Goal: Task Accomplishment & Management: Manage account settings

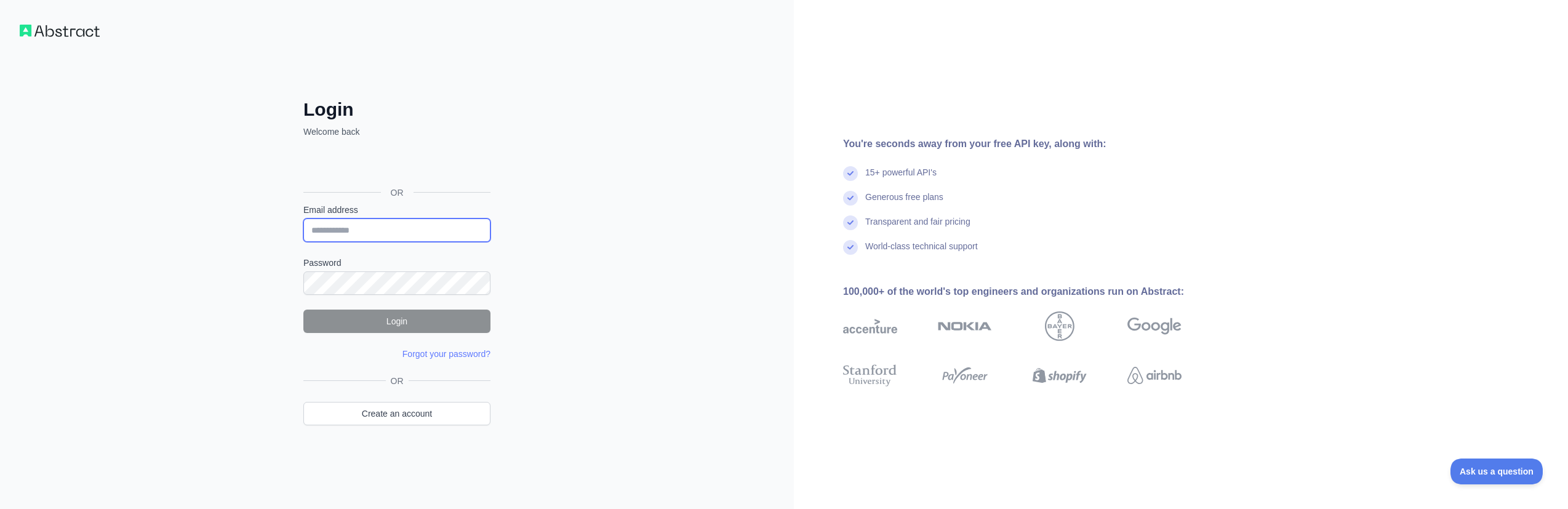
click at [368, 229] on input "Email address" at bounding box center [397, 230] width 187 height 23
type input "**********"
drag, startPoint x: 441, startPoint y: 232, endPoint x: 243, endPoint y: 222, distance: 198.3
click at [245, 223] on div "**********" at bounding box center [397, 254] width 794 height 509
type input "**********"
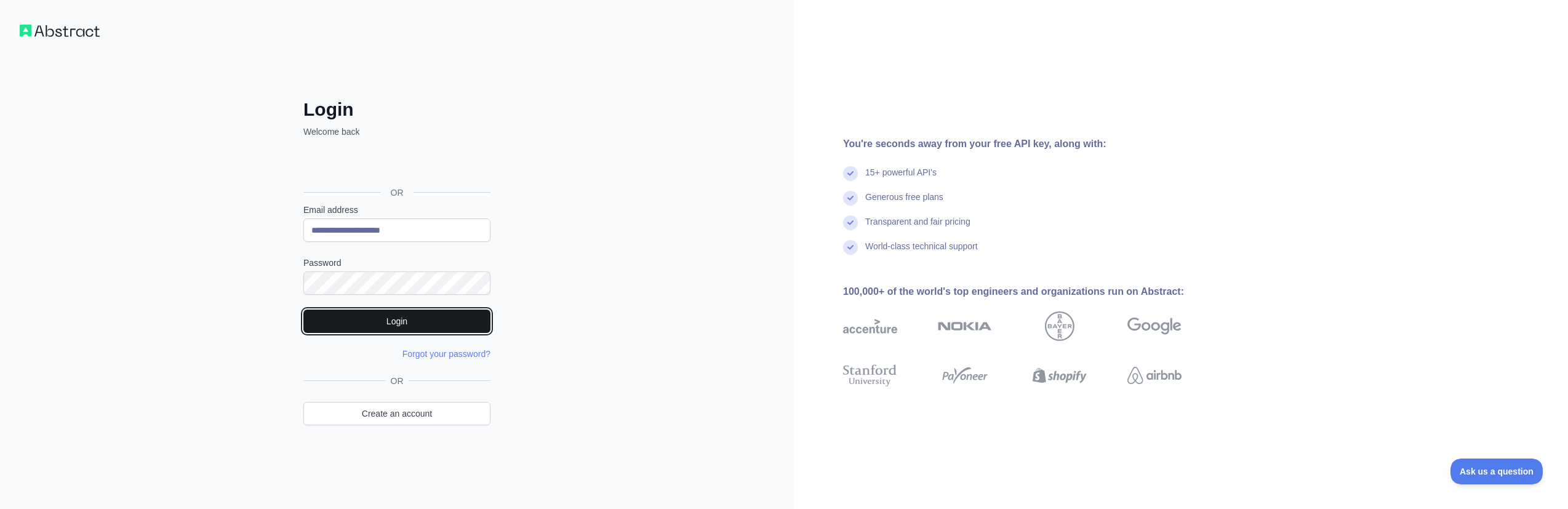
click at [423, 324] on button "Login" at bounding box center [397, 321] width 187 height 23
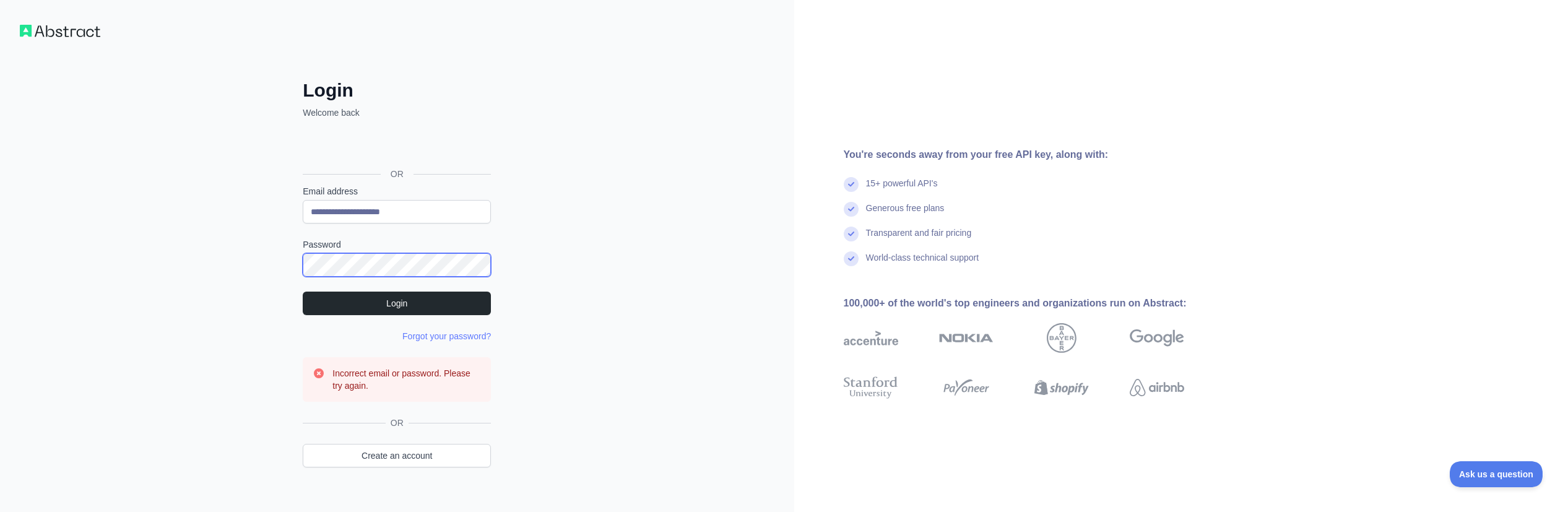
click at [153, 239] on div "**********" at bounding box center [397, 266] width 794 height 532
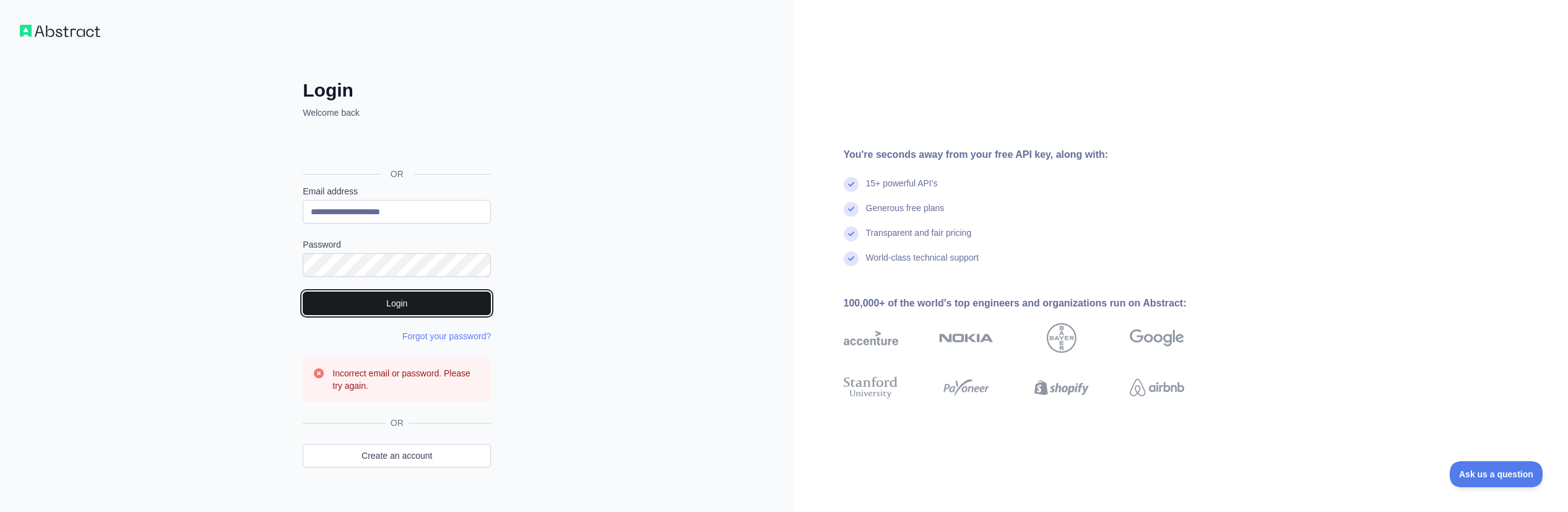
click at [366, 302] on button "Login" at bounding box center [397, 303] width 188 height 23
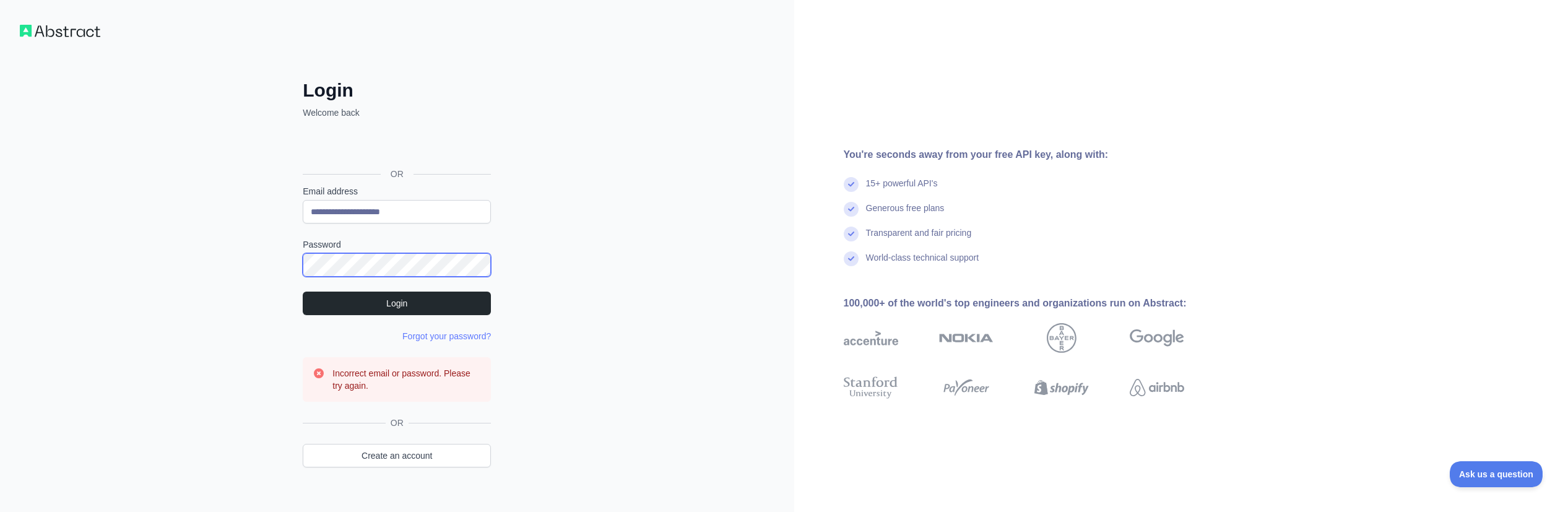
click at [70, 202] on div "**********" at bounding box center [397, 266] width 794 height 532
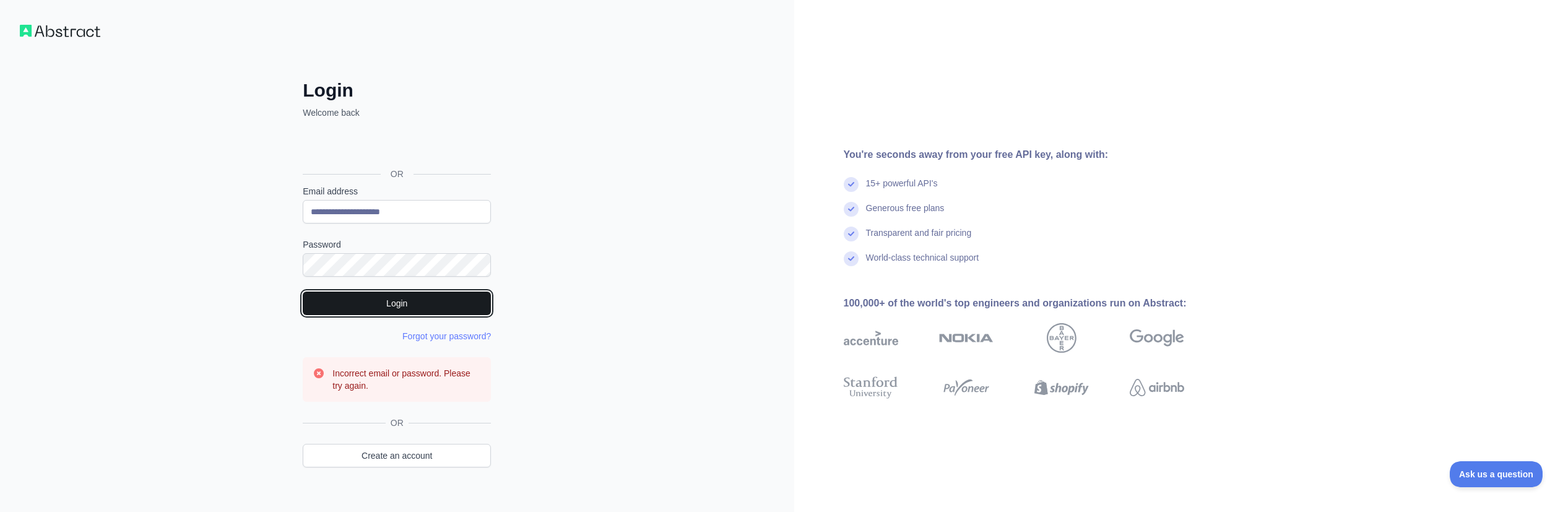
click at [399, 296] on button "Login" at bounding box center [397, 303] width 188 height 23
click at [469, 335] on link "Forgot your password?" at bounding box center [447, 335] width 88 height 10
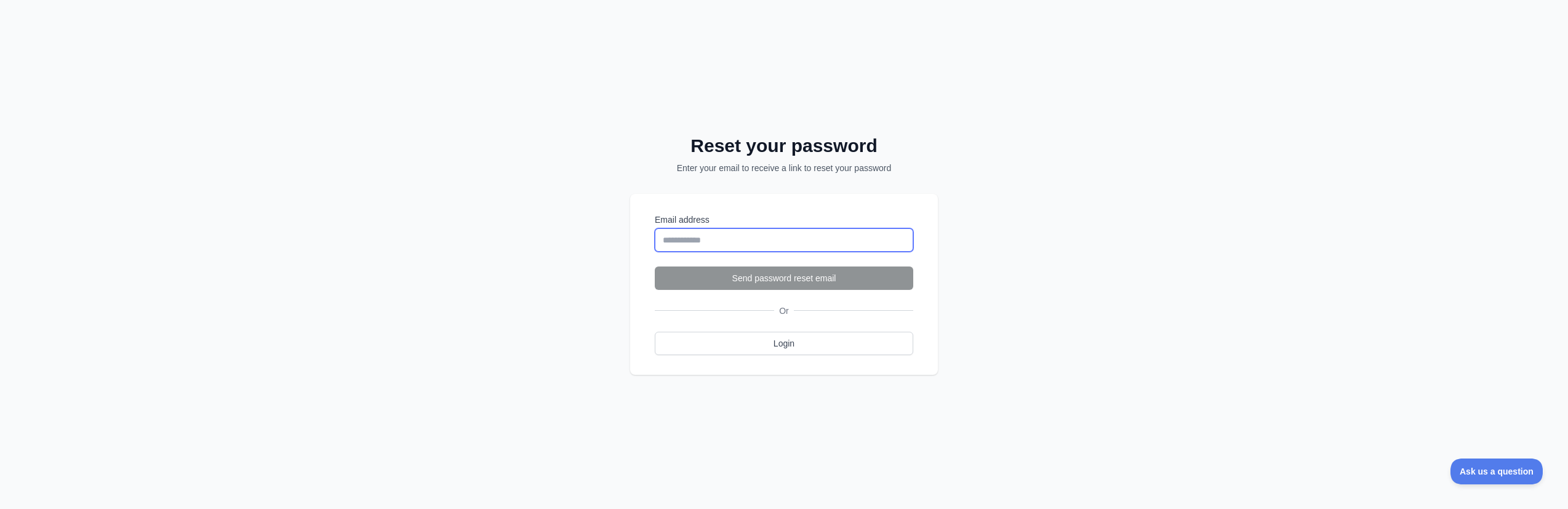
click at [704, 243] on input "Email address" at bounding box center [784, 240] width 258 height 23
click at [690, 235] on input "Email address" at bounding box center [784, 240] width 258 height 23
type input "**********"
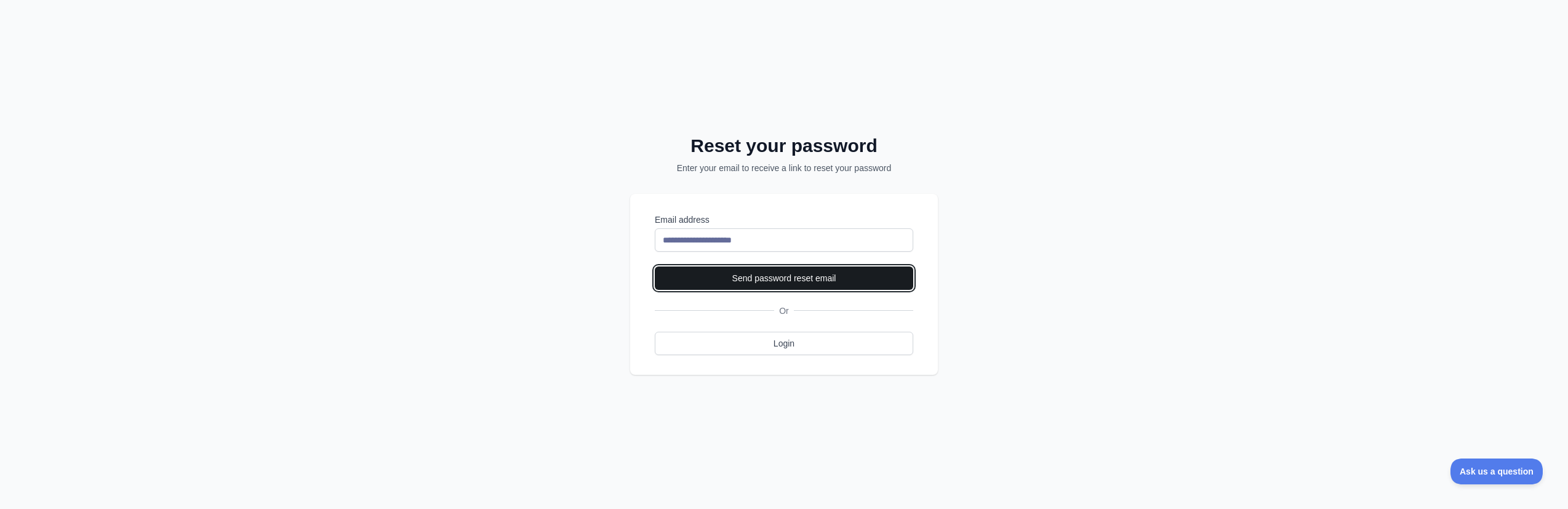
click at [796, 273] on button "Send password reset email" at bounding box center [784, 278] width 258 height 23
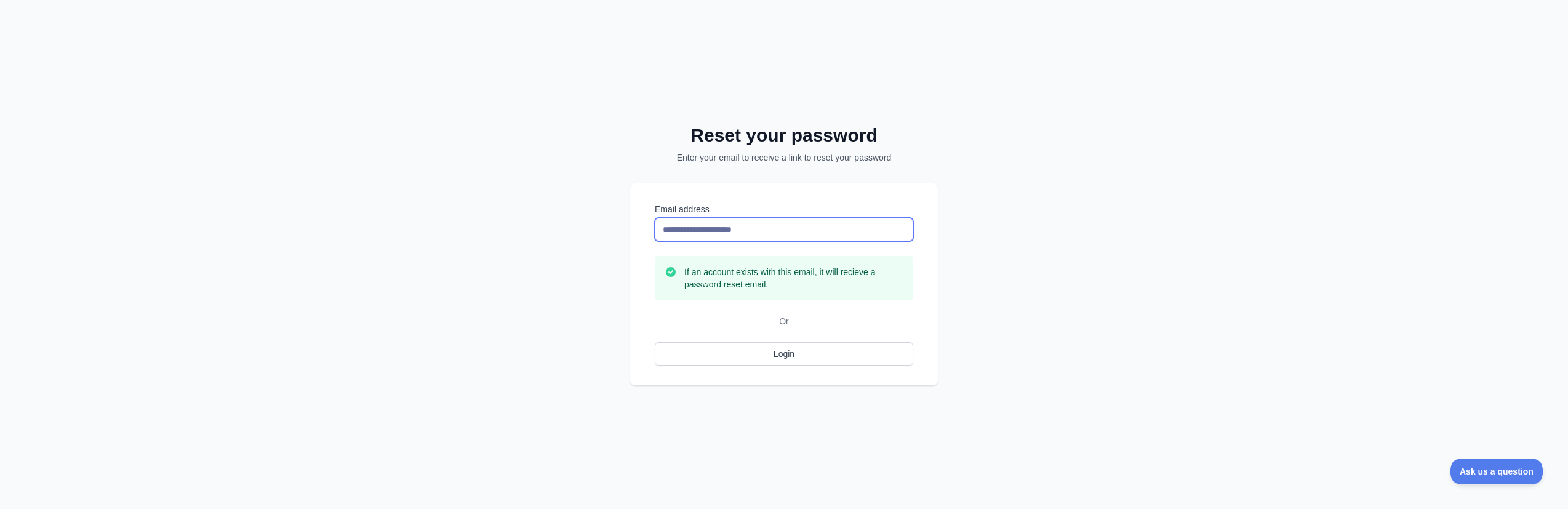
drag, startPoint x: 772, startPoint y: 230, endPoint x: 434, endPoint y: 164, distance: 344.4
click at [443, 166] on div "**********" at bounding box center [784, 254] width 1568 height 509
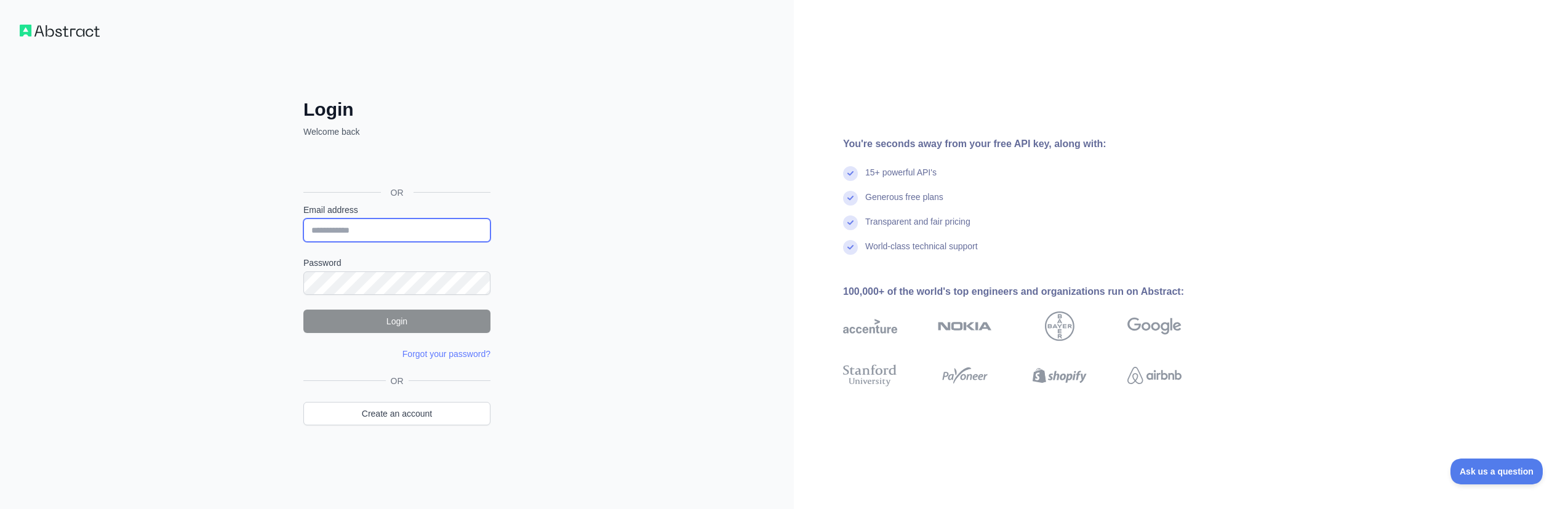
click at [416, 226] on input "Email address" at bounding box center [397, 230] width 187 height 23
type input "**********"
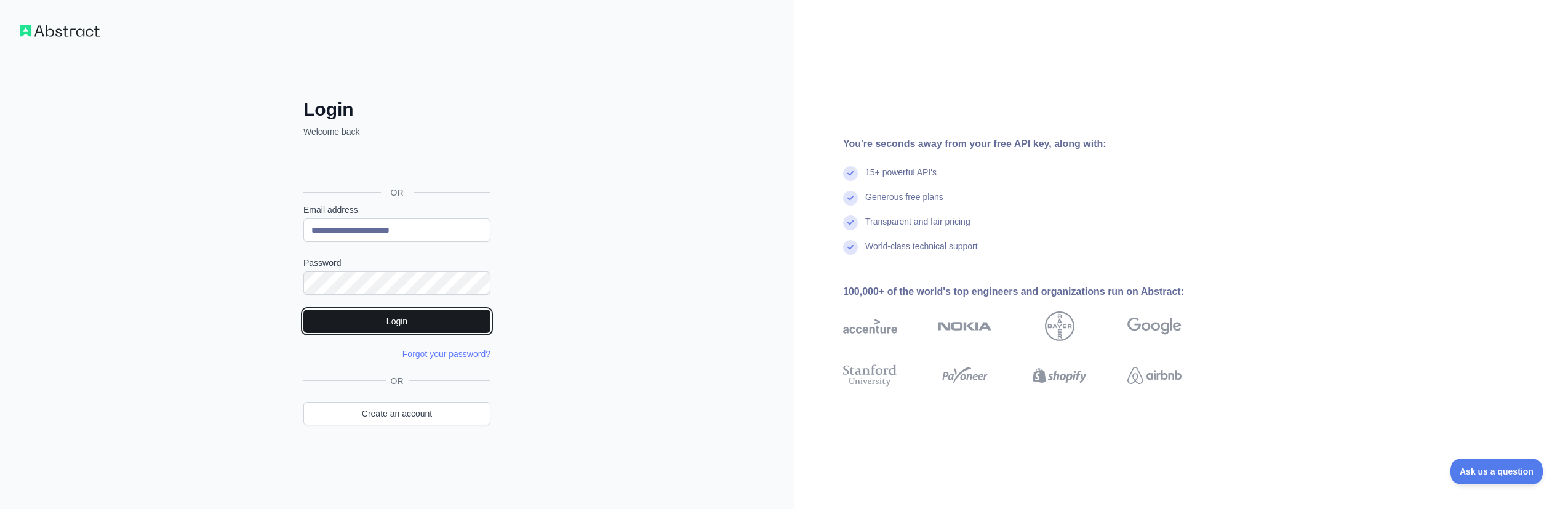
click at [412, 319] on button "Login" at bounding box center [397, 321] width 187 height 23
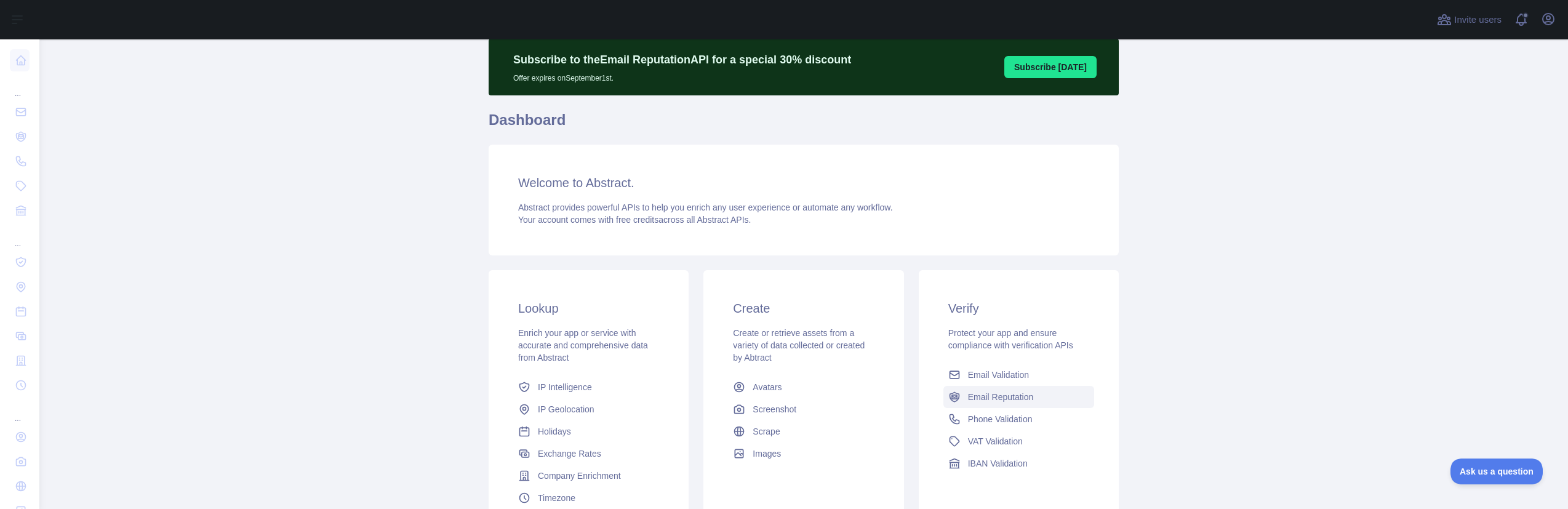
scroll to position [61, 0]
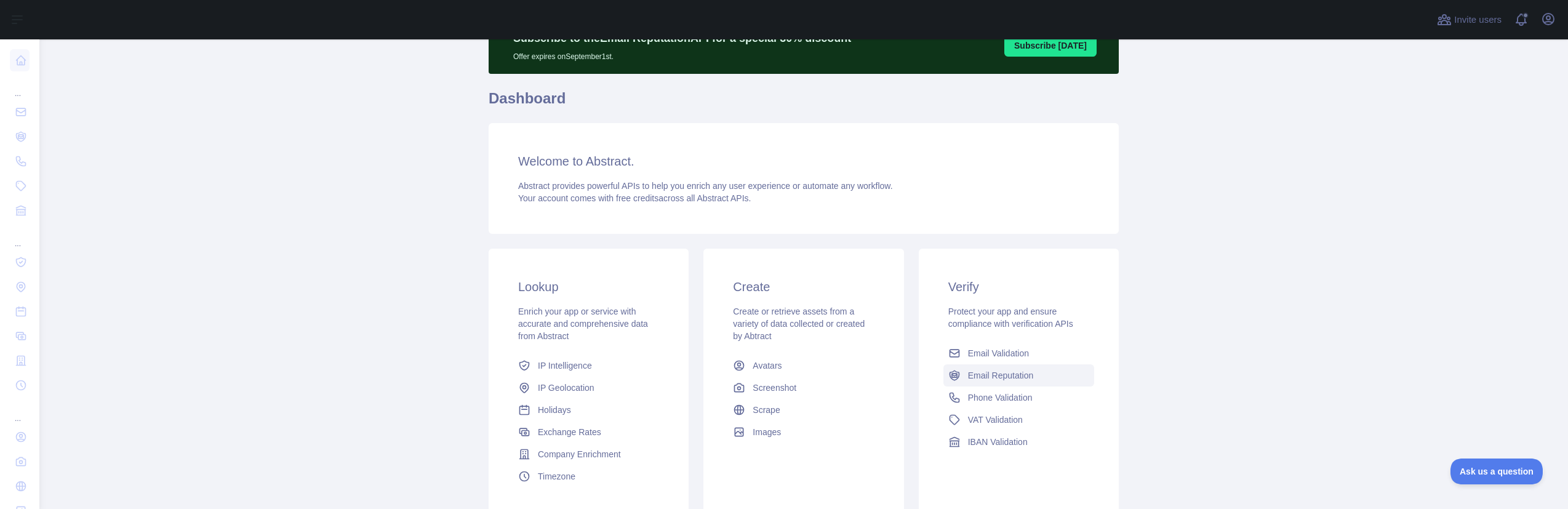
click at [1011, 379] on span "Email Reputation" at bounding box center [1001, 375] width 66 height 12
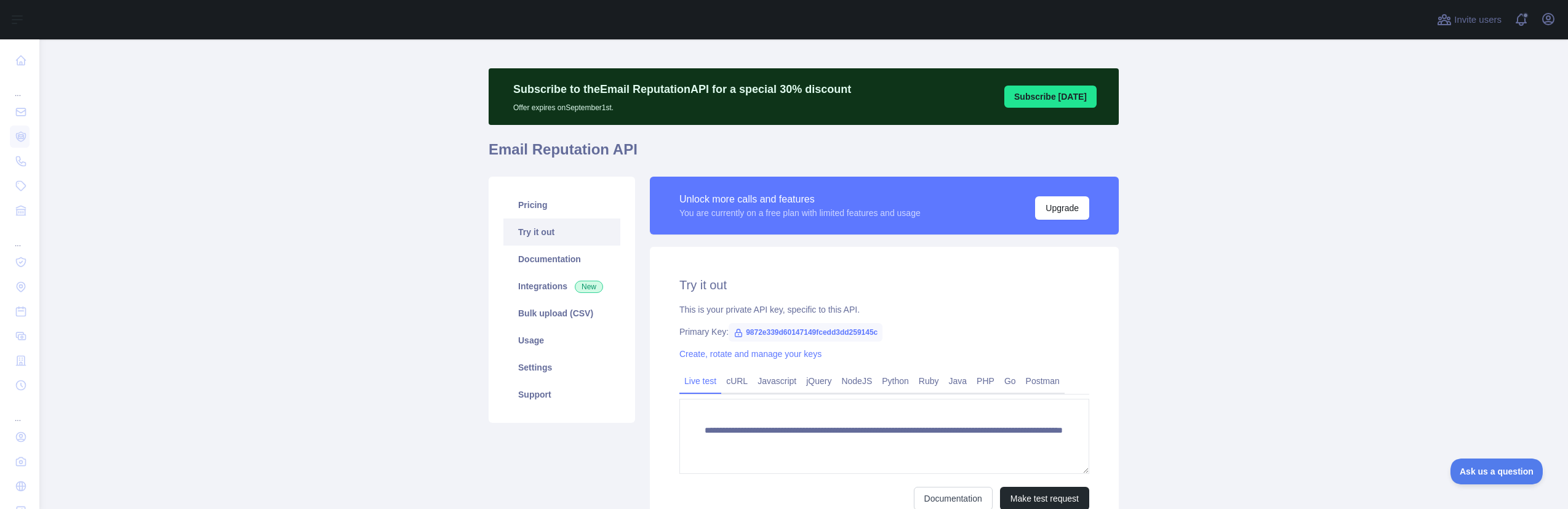
scroll to position [9, 0]
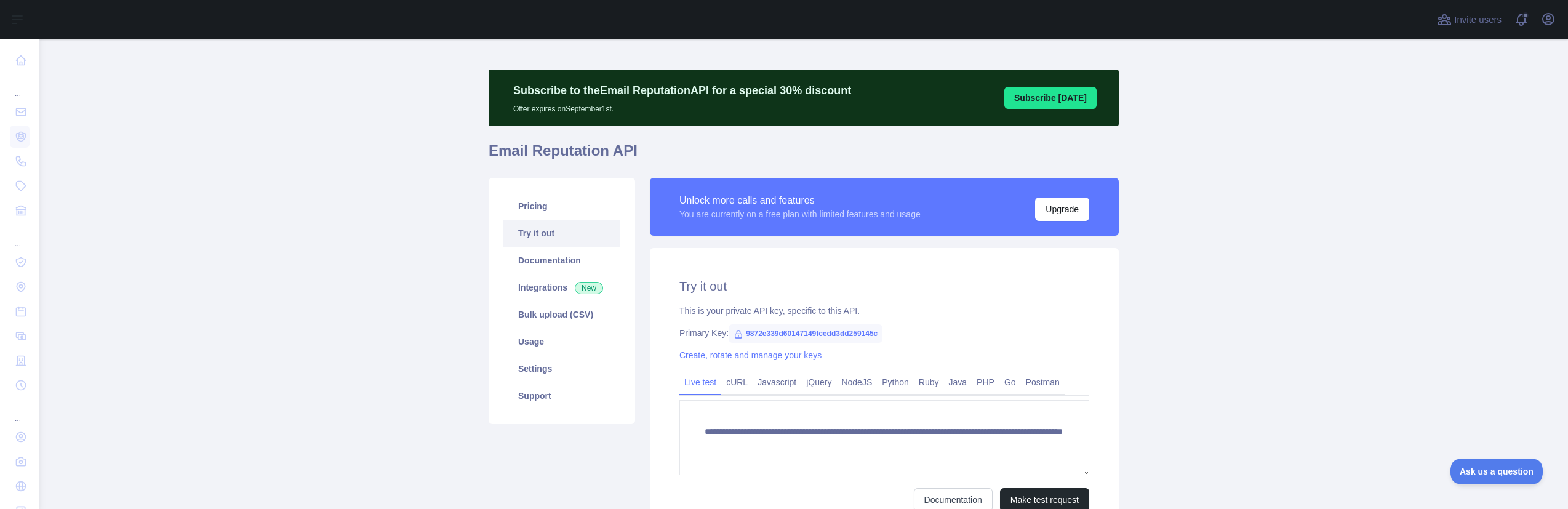
click at [543, 236] on link "Try it out" at bounding box center [561, 233] width 117 height 27
click at [546, 262] on link "Documentation" at bounding box center [561, 260] width 117 height 27
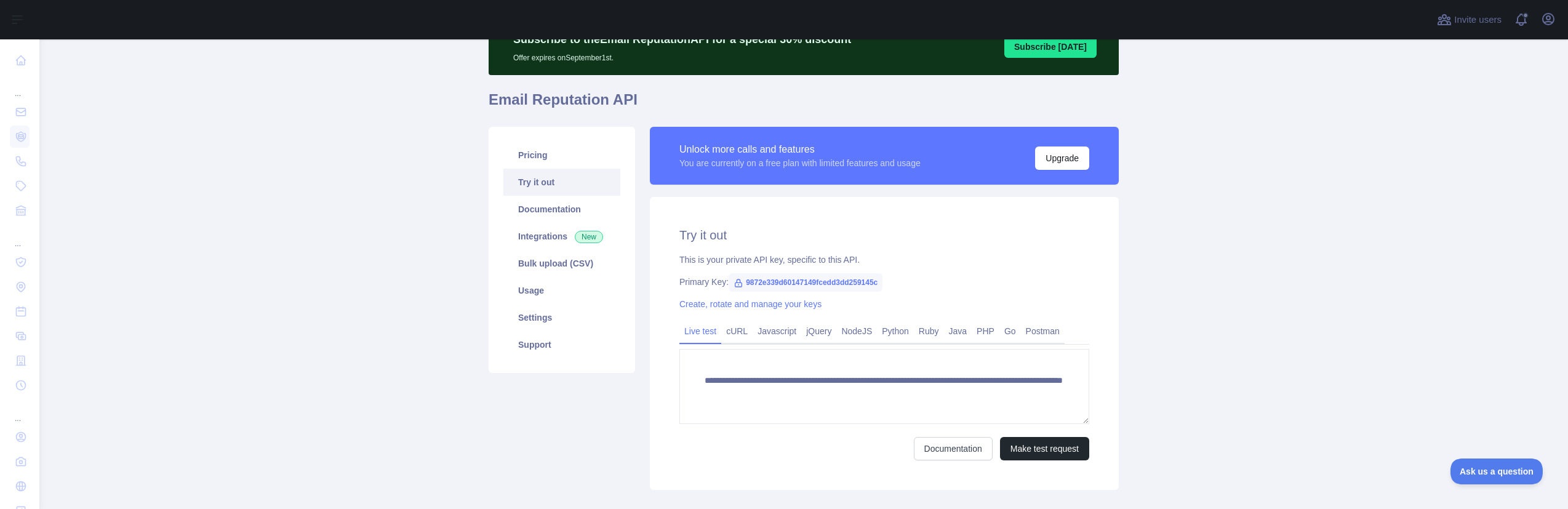
scroll to position [132, 0]
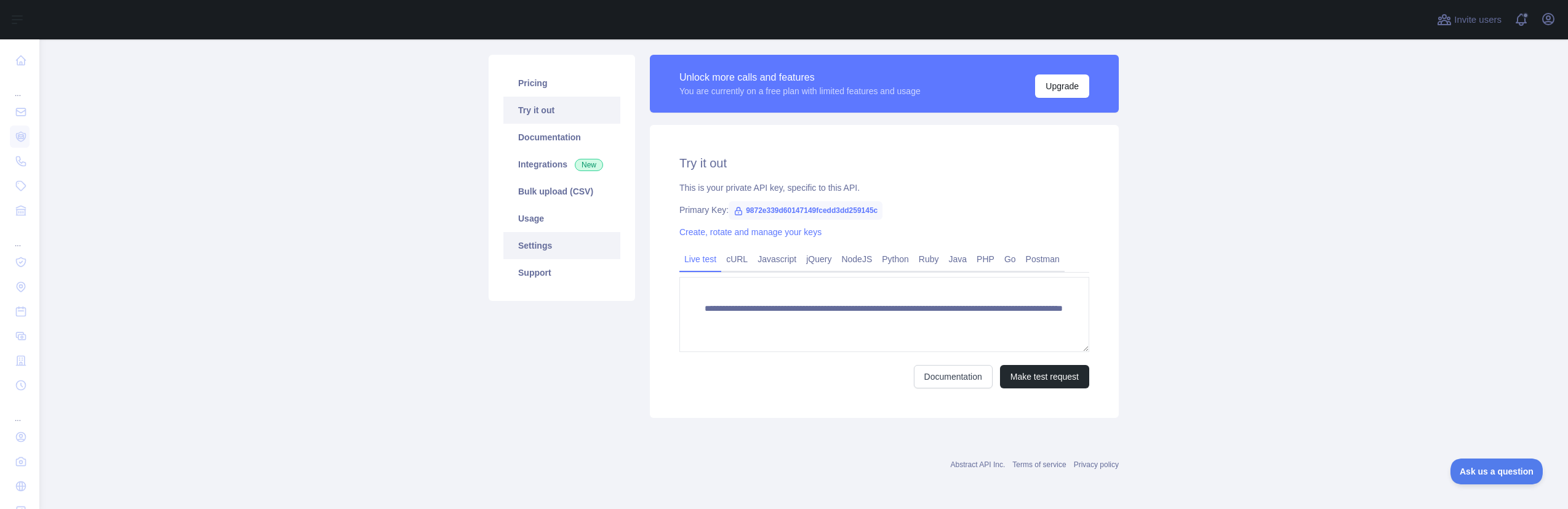
click at [532, 246] on link "Settings" at bounding box center [561, 245] width 117 height 27
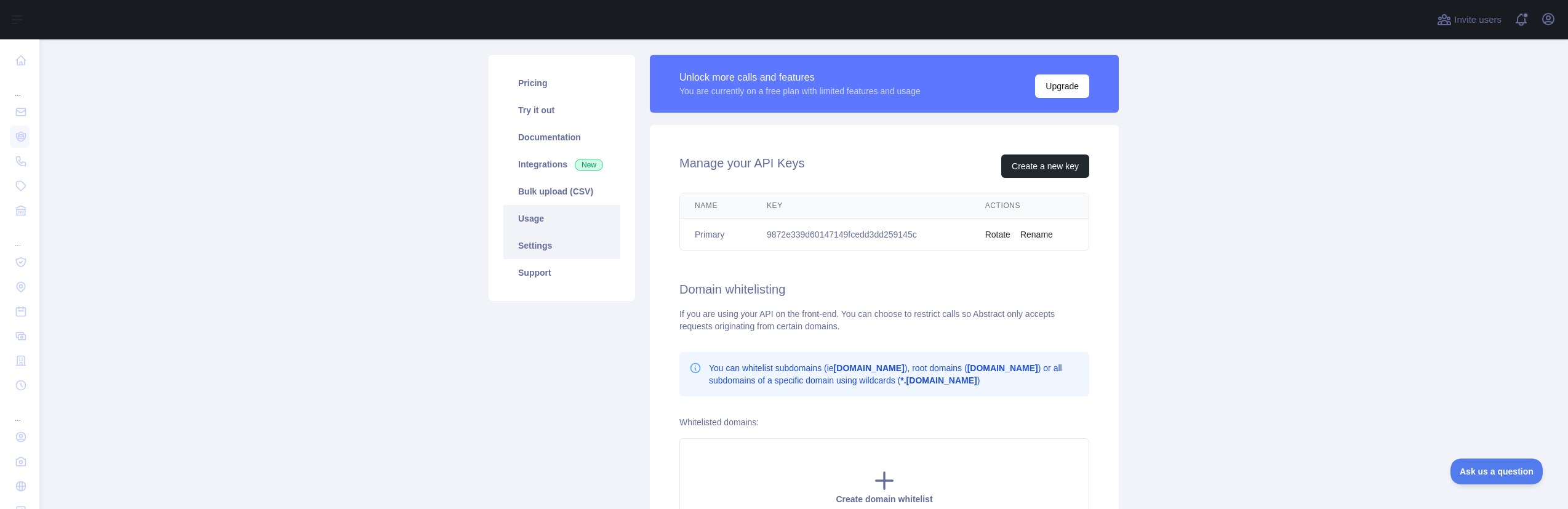
click at [534, 231] on link "Usage" at bounding box center [561, 219] width 117 height 27
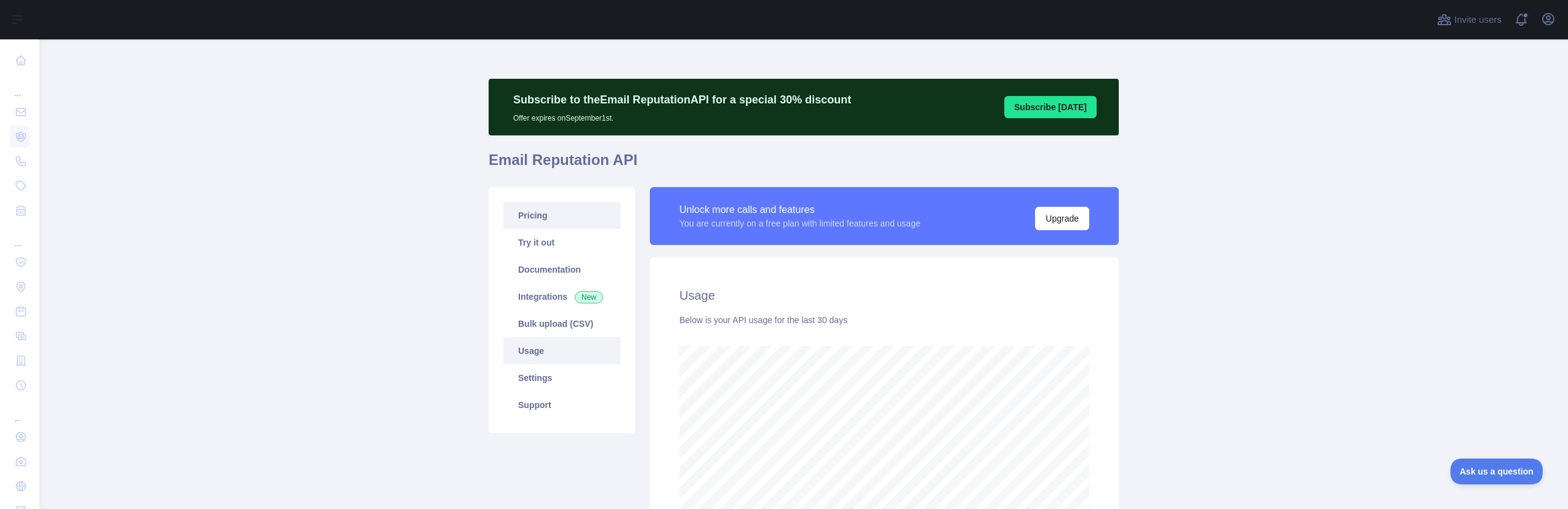
click at [544, 216] on link "Pricing" at bounding box center [561, 215] width 117 height 27
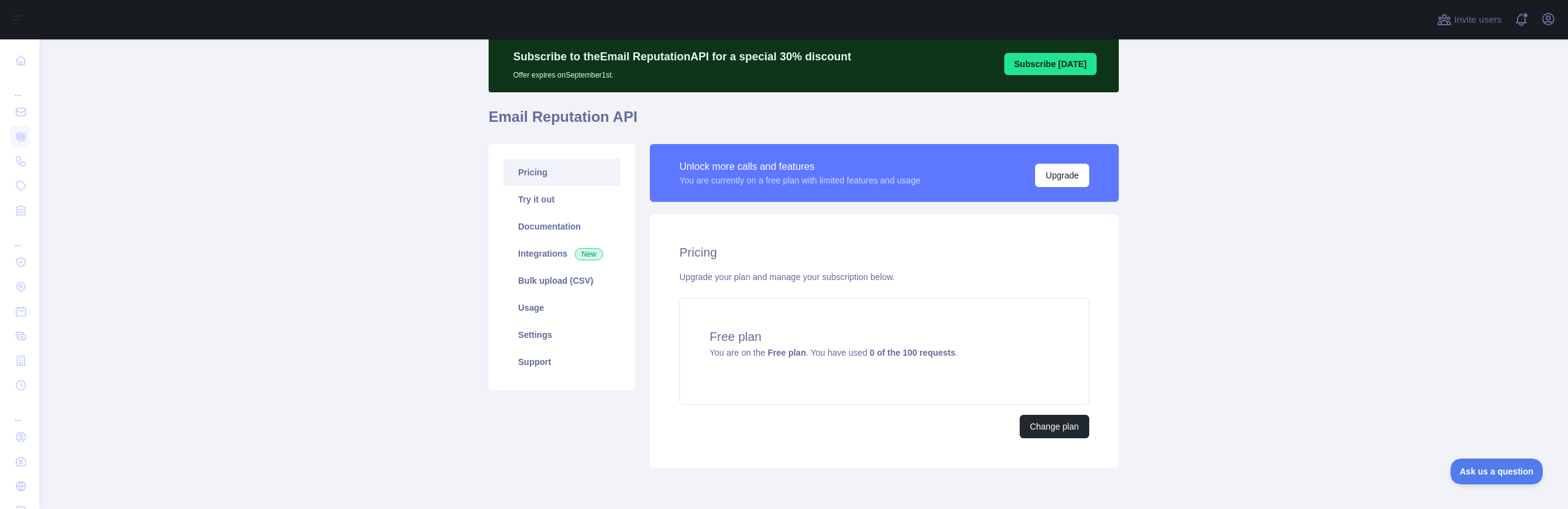
scroll to position [93, 0]
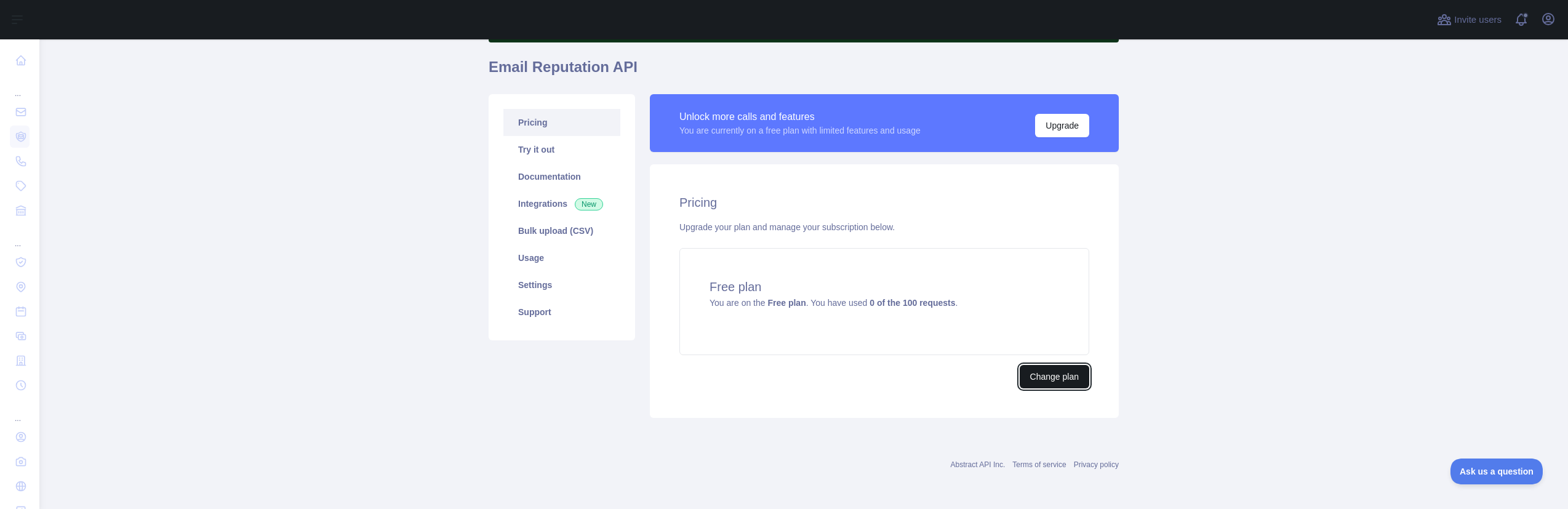
click at [1070, 374] on button "Change plan" at bounding box center [1054, 376] width 70 height 23
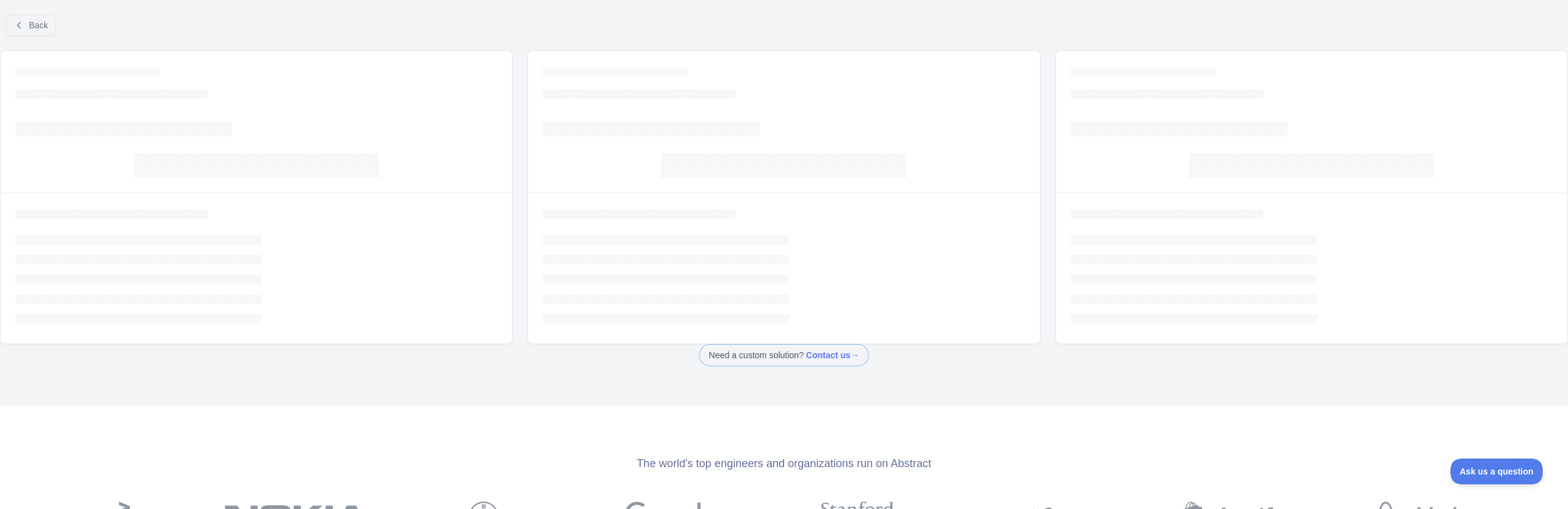
scroll to position [15, 0]
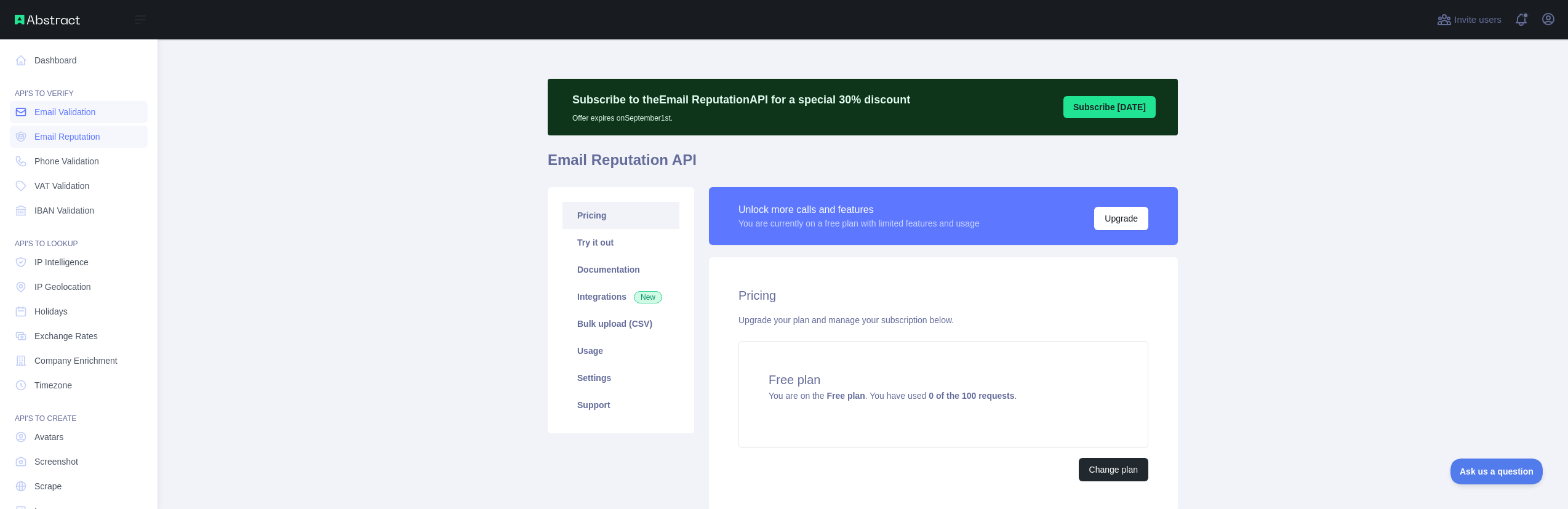
click at [88, 115] on span "Email Validation" at bounding box center [65, 112] width 61 height 12
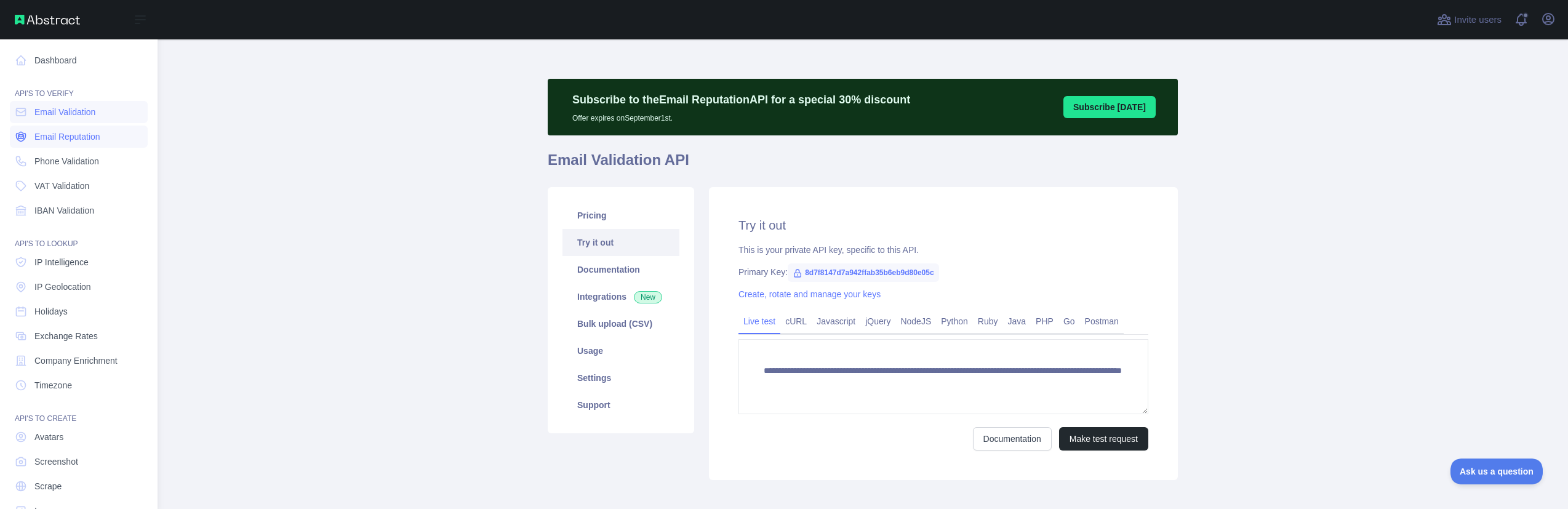
click at [81, 141] on span "Email Reputation" at bounding box center [67, 136] width 66 height 12
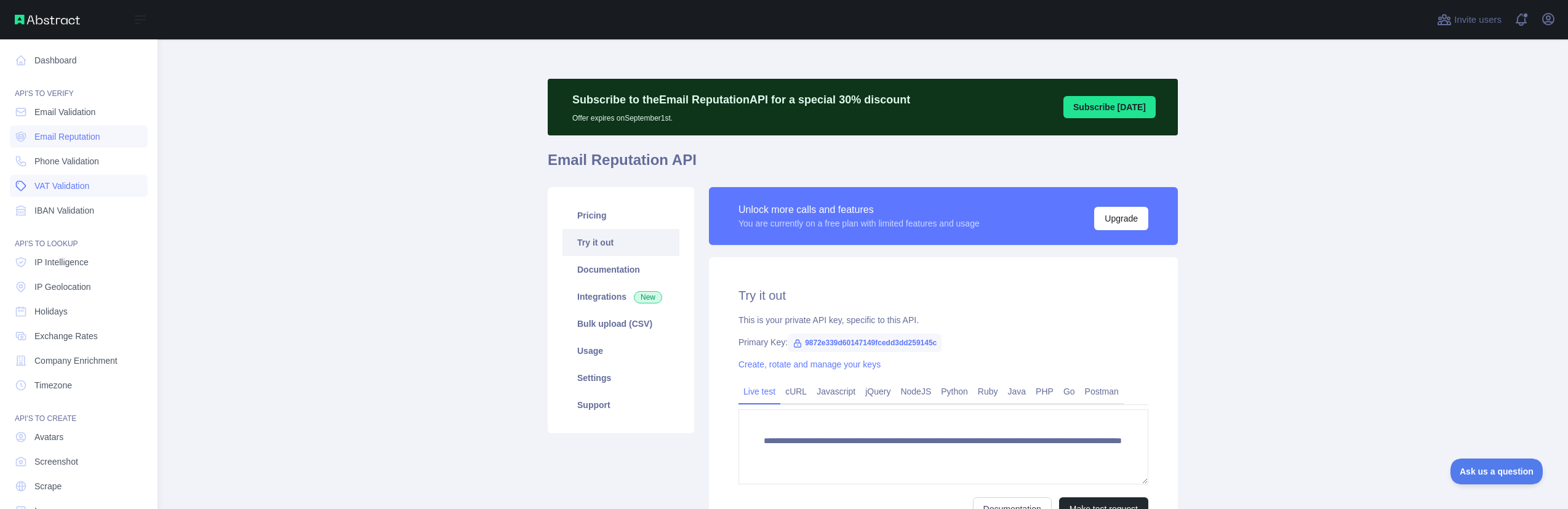
click at [70, 192] on span "VAT Validation" at bounding box center [61, 185] width 55 height 12
click at [59, 148] on nav "Dashboard API'S TO VERIFY Email Validation Email Reputation Phone Validation VA…" at bounding box center [79, 281] width 138 height 483
click at [59, 161] on span "Phone Validation" at bounding box center [66, 161] width 65 height 12
click at [52, 260] on span "IP Intelligence" at bounding box center [61, 262] width 54 height 12
click at [62, 266] on span "IP Intelligence" at bounding box center [61, 262] width 54 height 12
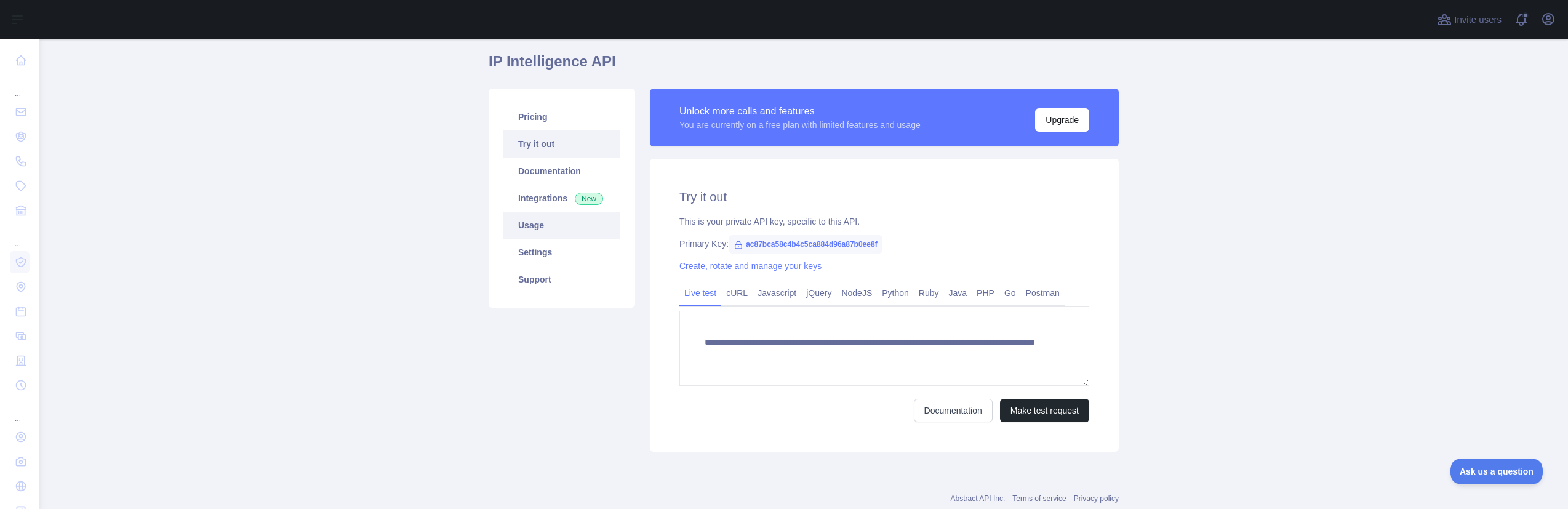
scroll to position [71, 0]
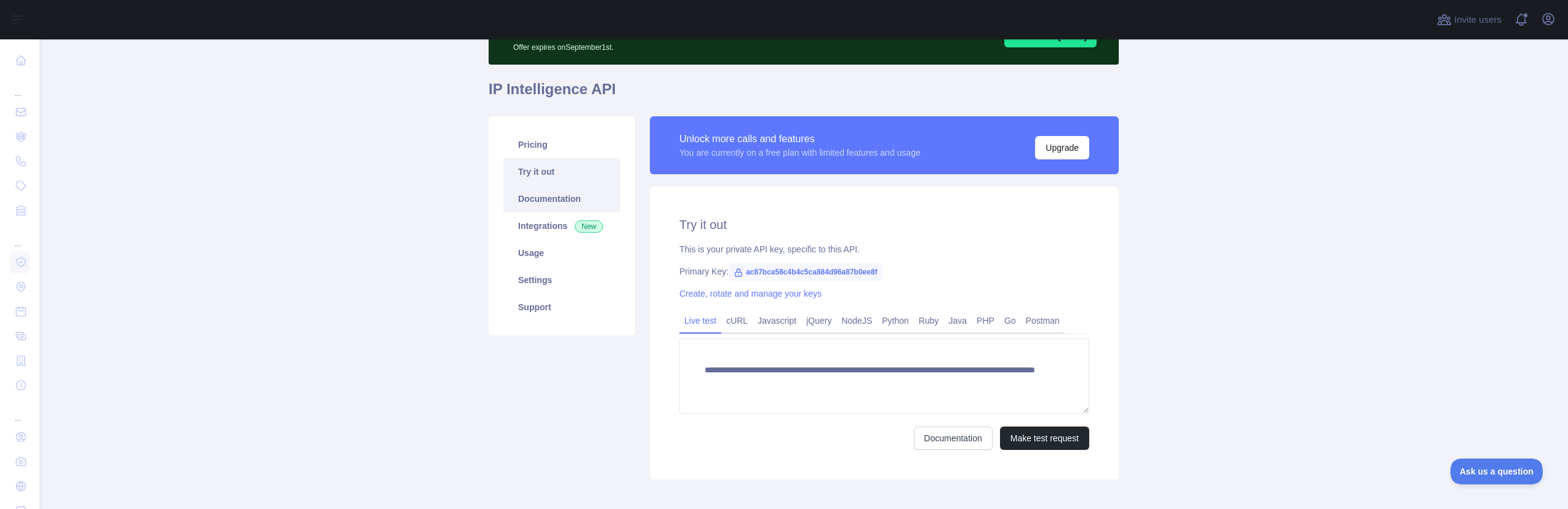
click at [540, 207] on link "Documentation" at bounding box center [561, 199] width 117 height 27
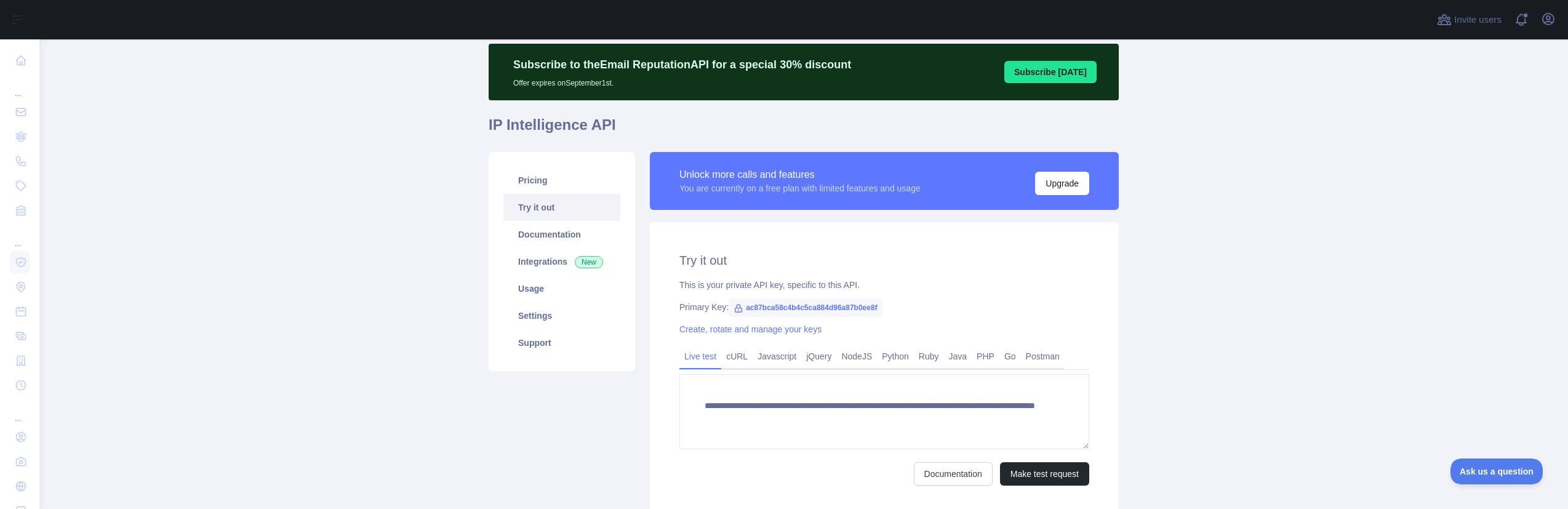
scroll to position [0, 0]
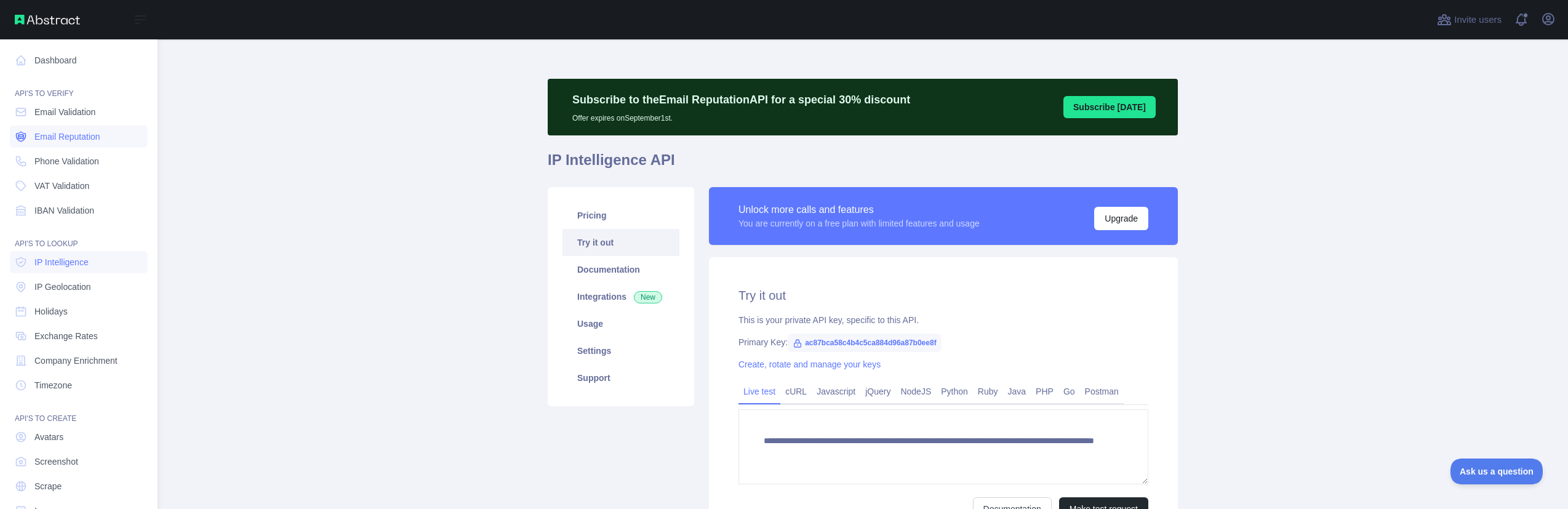
click at [98, 135] on span "Email Reputation" at bounding box center [67, 136] width 66 height 12
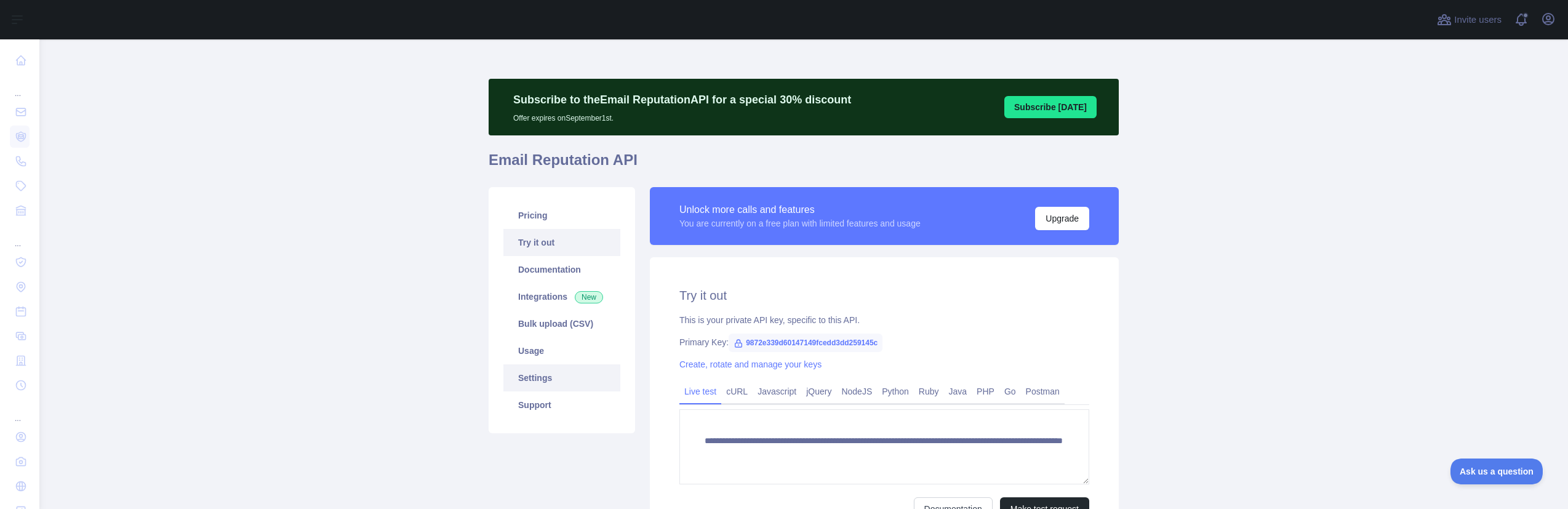
click at [525, 380] on link "Settings" at bounding box center [561, 378] width 117 height 27
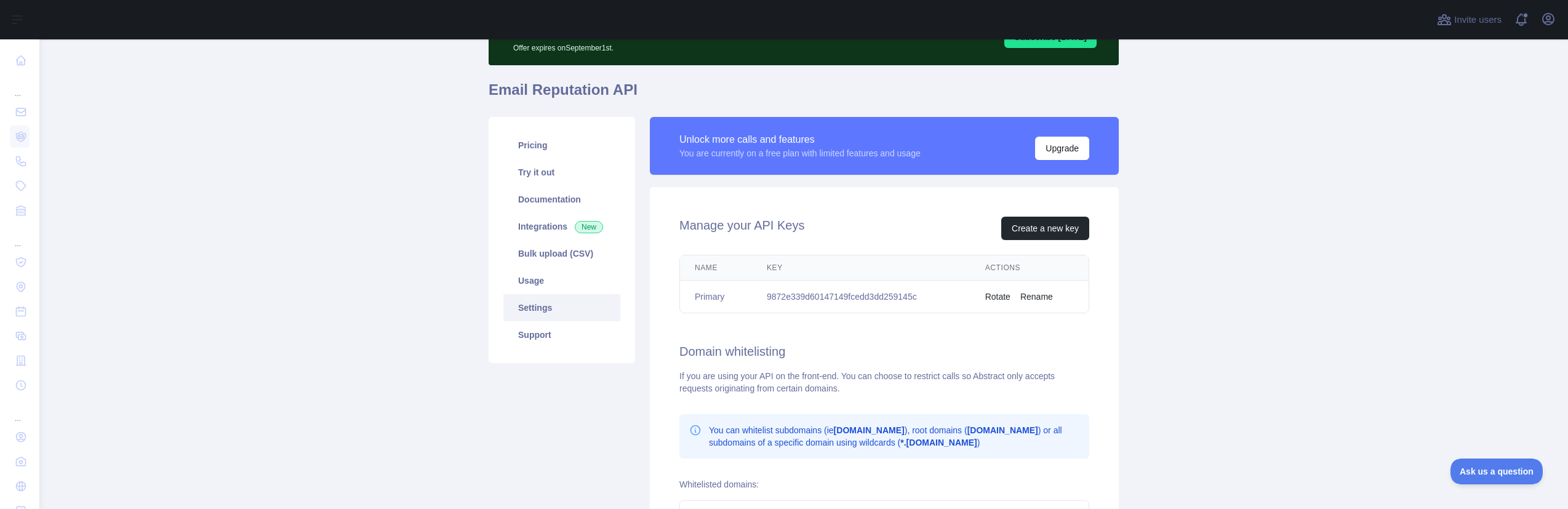
scroll to position [61, 0]
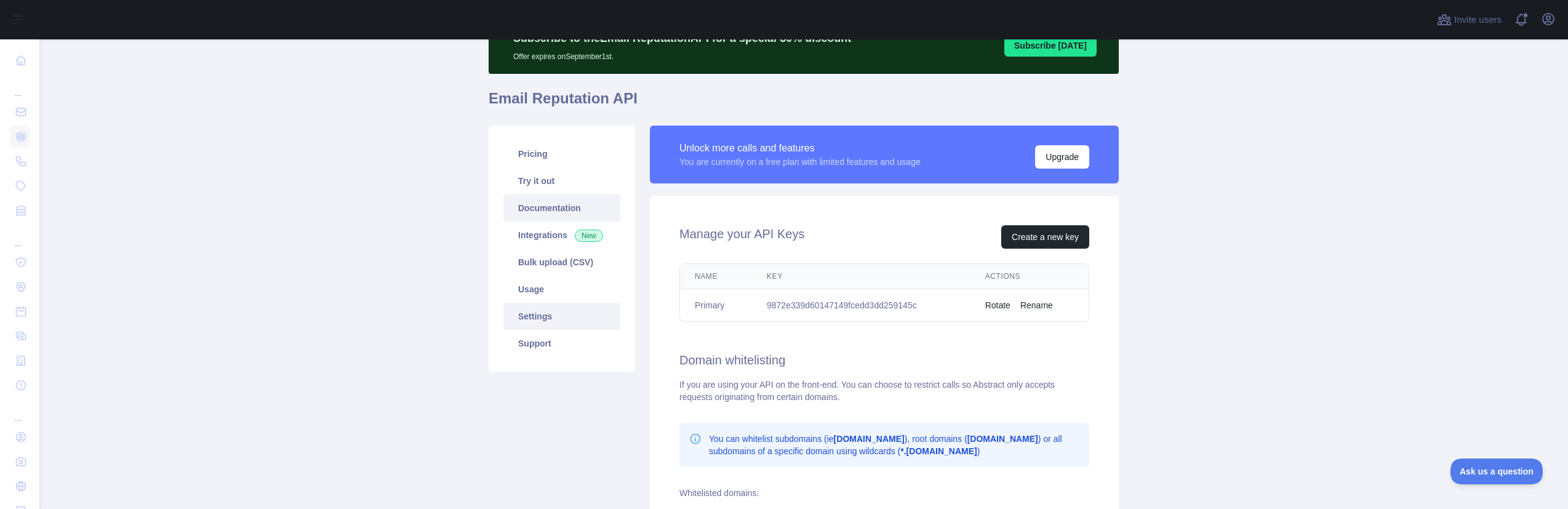
click at [547, 205] on link "Documentation" at bounding box center [561, 208] width 117 height 27
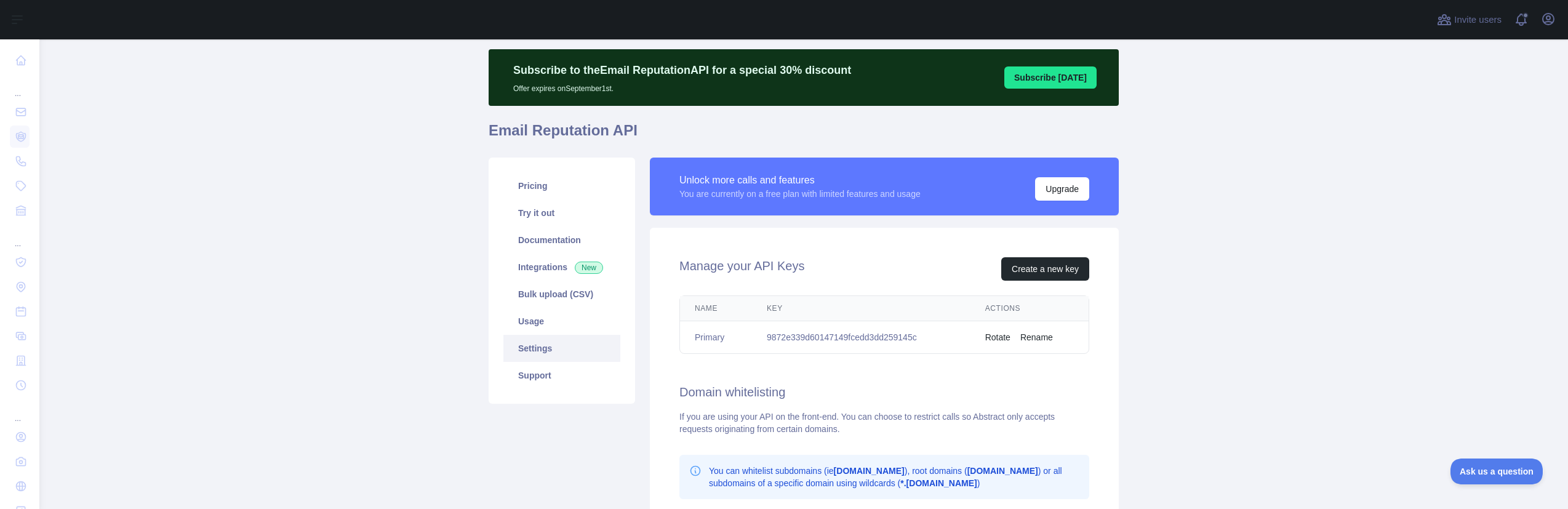
scroll to position [0, 0]
